Goal: Navigation & Orientation: Find specific page/section

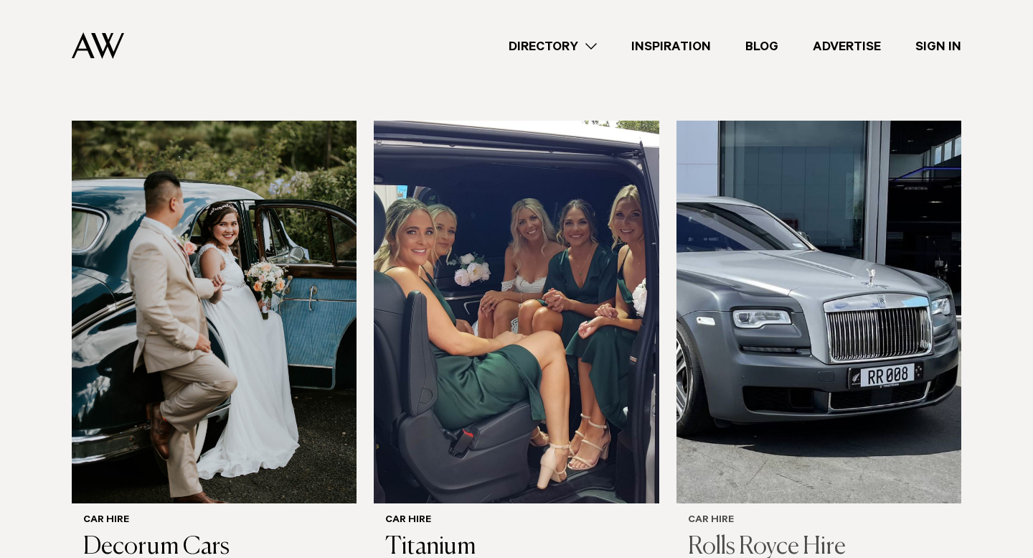
scroll to position [282, 0]
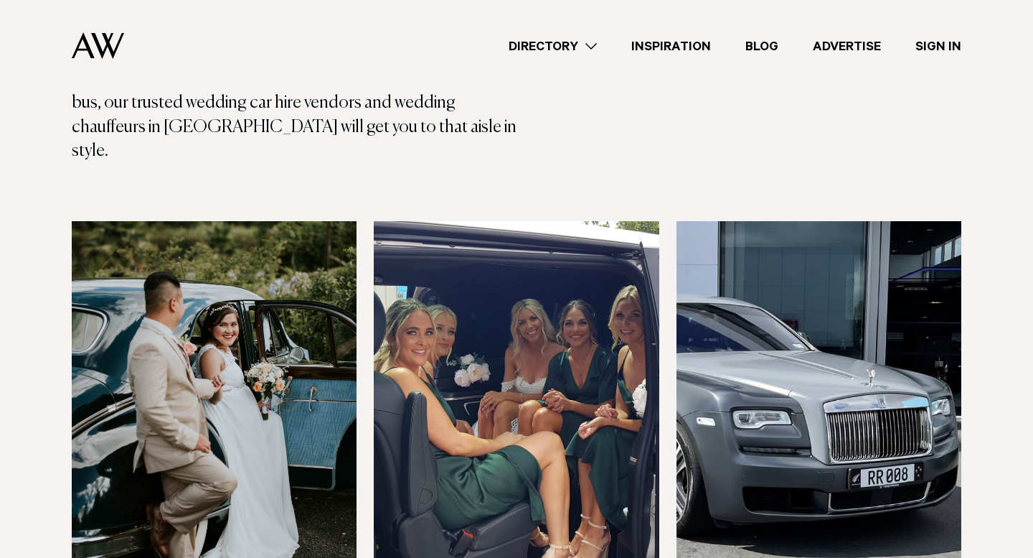
click at [548, 291] on img at bounding box center [516, 412] width 285 height 383
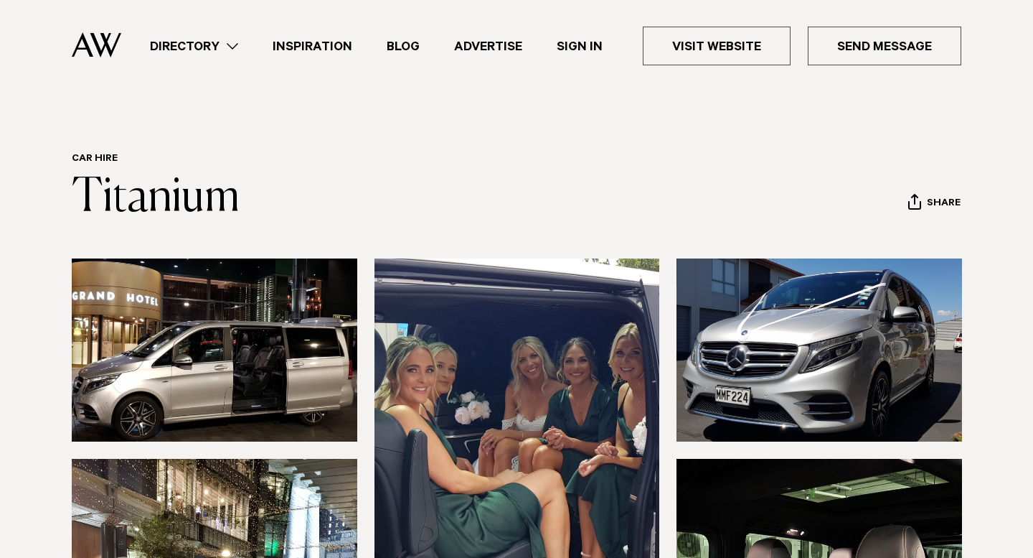
click at [213, 42] on link "Directory" at bounding box center [194, 46] width 123 height 19
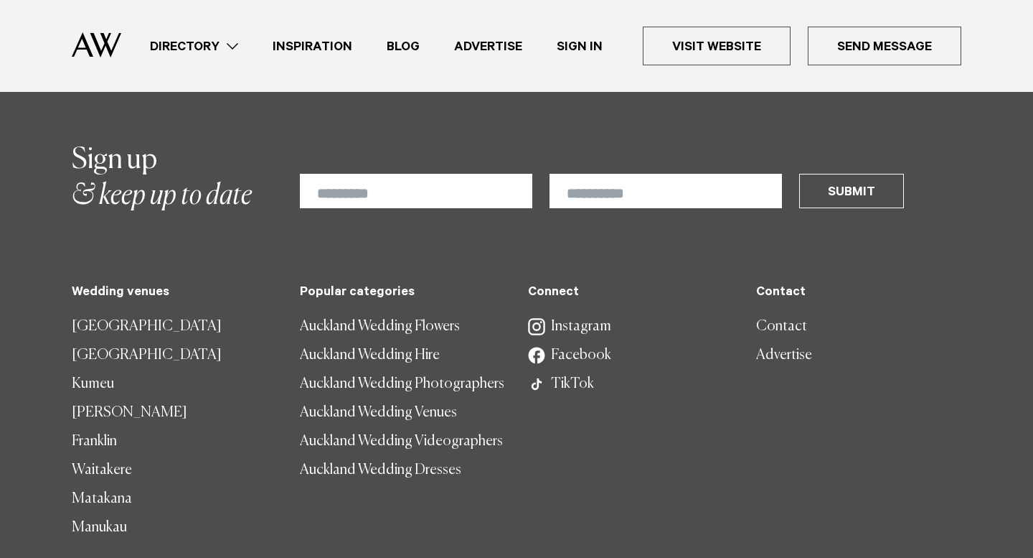
scroll to position [2111, 0]
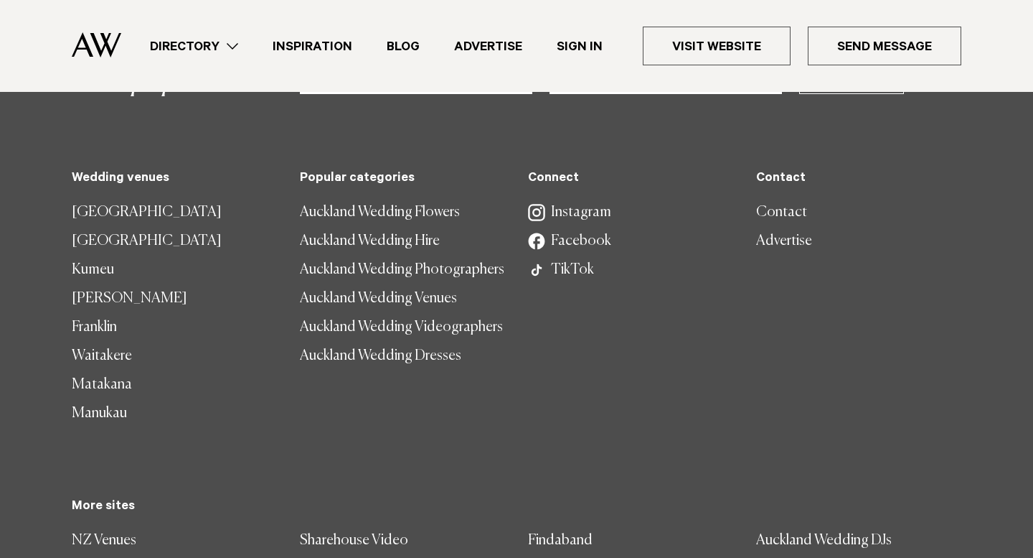
click at [109, 44] on img at bounding box center [97, 44] width 50 height 25
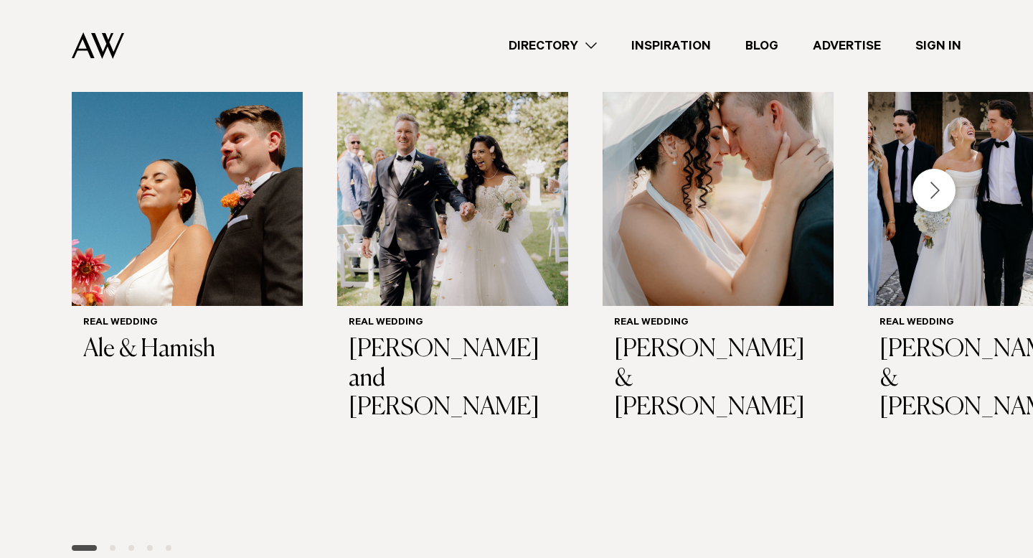
scroll to position [1163, 0]
